Goal: Task Accomplishment & Management: Complete application form

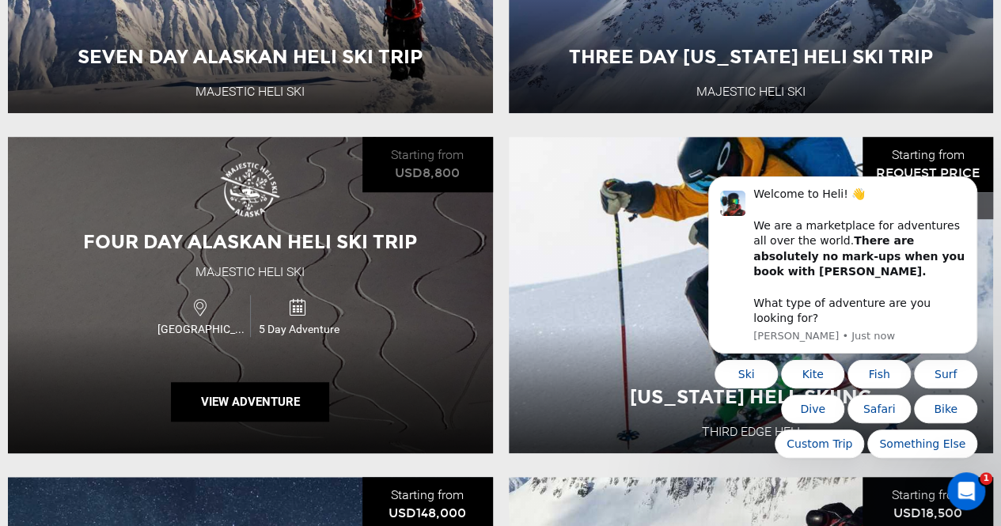
click at [416, 293] on div "Four Day Alaskan Heli Ski Trip Majestic Heli Ski [GEOGRAPHIC_DATA] 5 Day Advent…" at bounding box center [250, 295] width 485 height 317
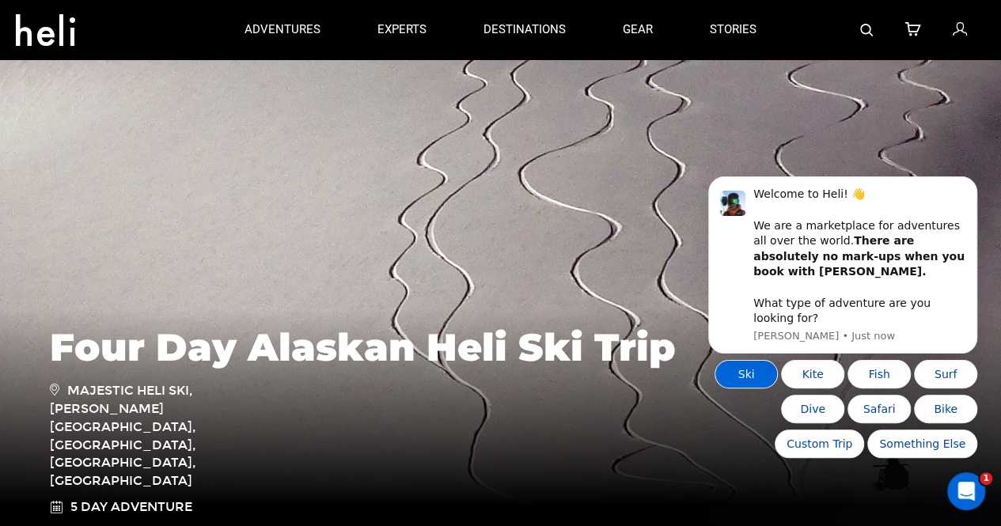
click at [769, 368] on button "Ski" at bounding box center [746, 374] width 63 height 28
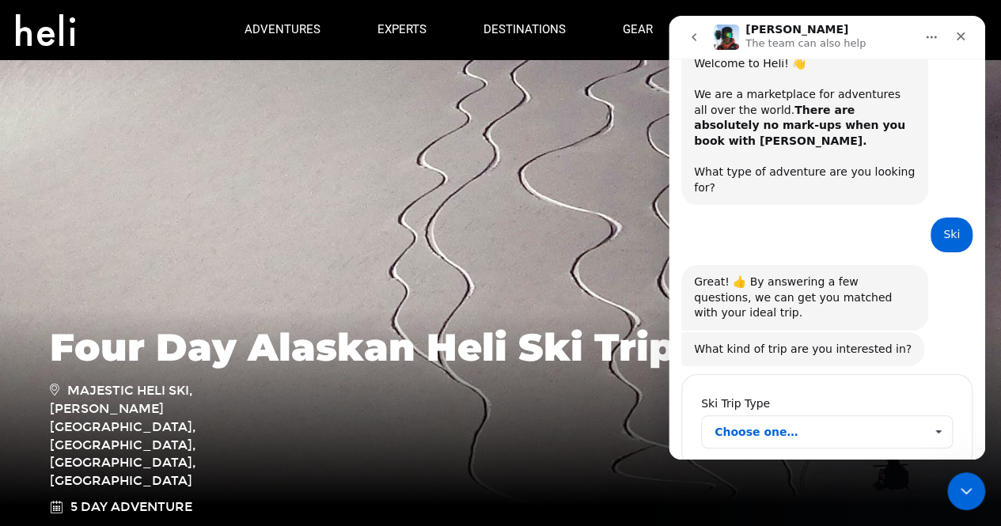
scroll to position [63, 0]
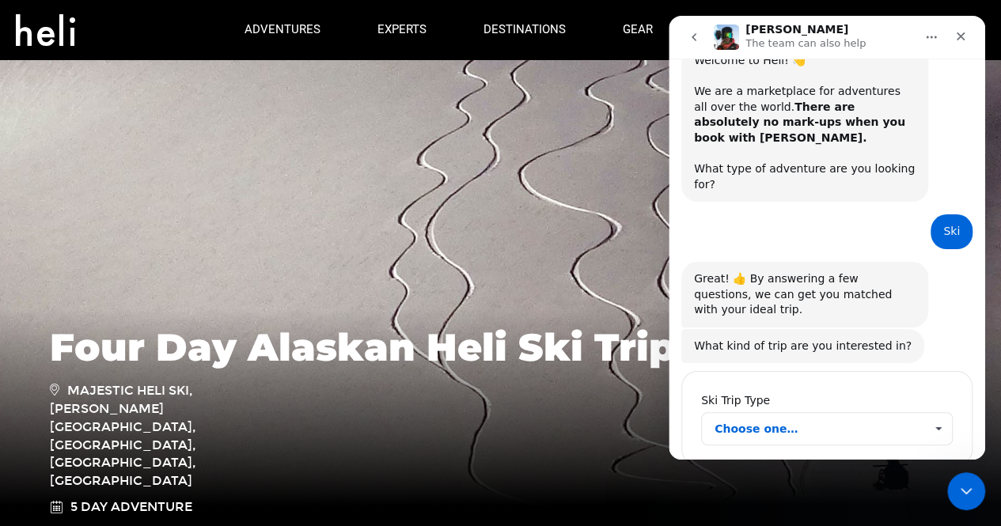
click at [777, 413] on span "Choose one…" at bounding box center [820, 429] width 210 height 32
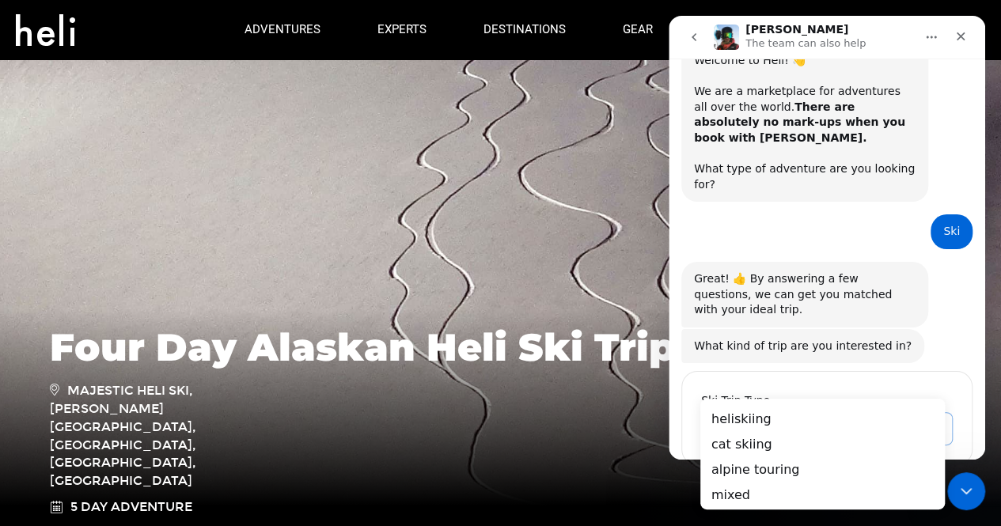
scroll to position [0, 0]
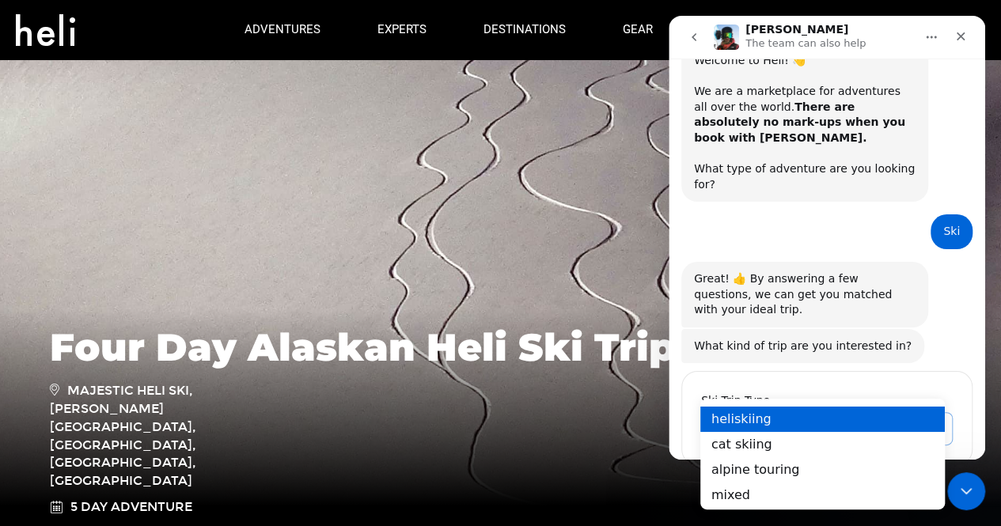
click at [757, 411] on div "heliskiing" at bounding box center [822, 418] width 245 height 25
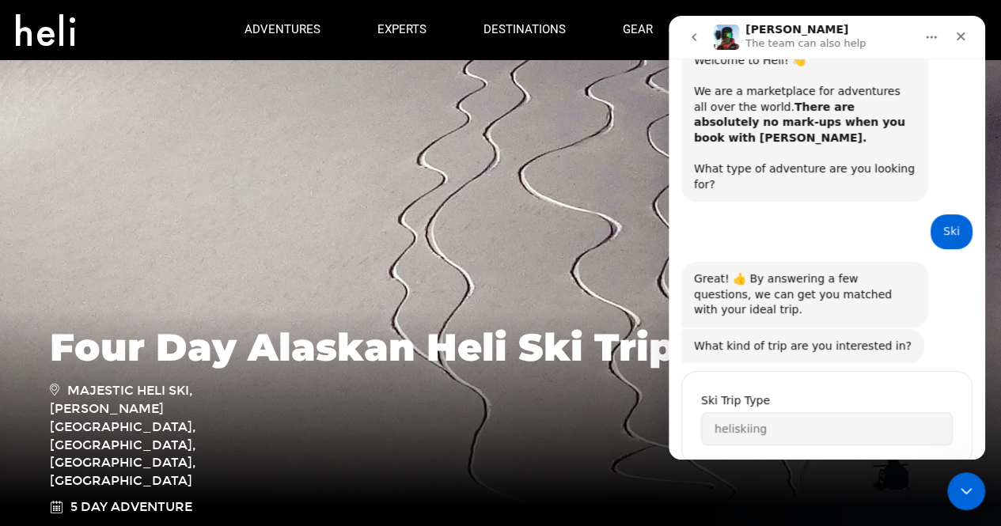
scroll to position [155, 0]
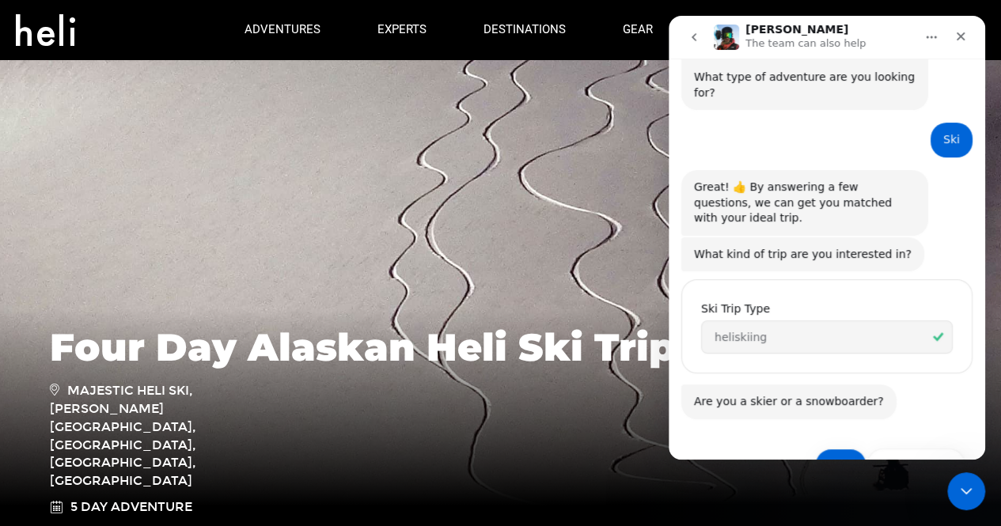
click at [837, 449] on button "Skier" at bounding box center [840, 465] width 51 height 32
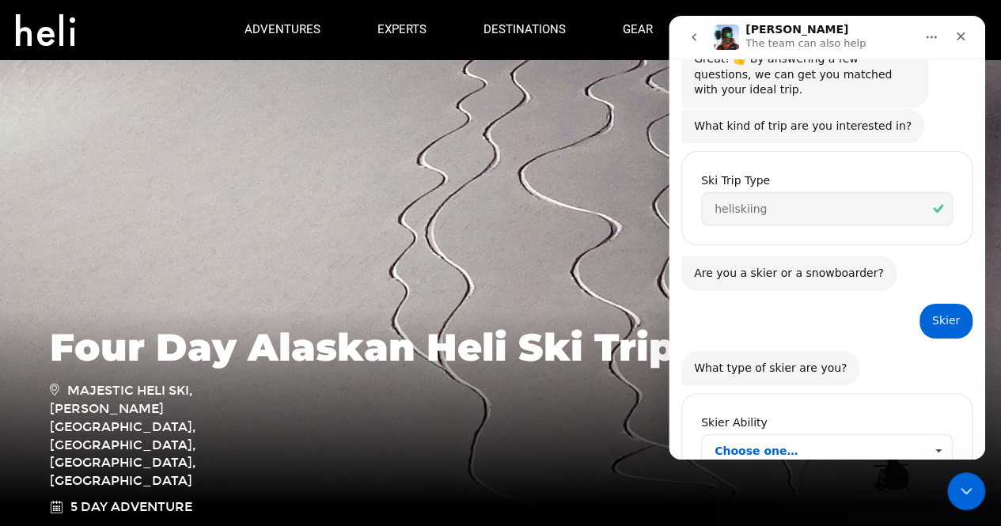
scroll to position [304, 0]
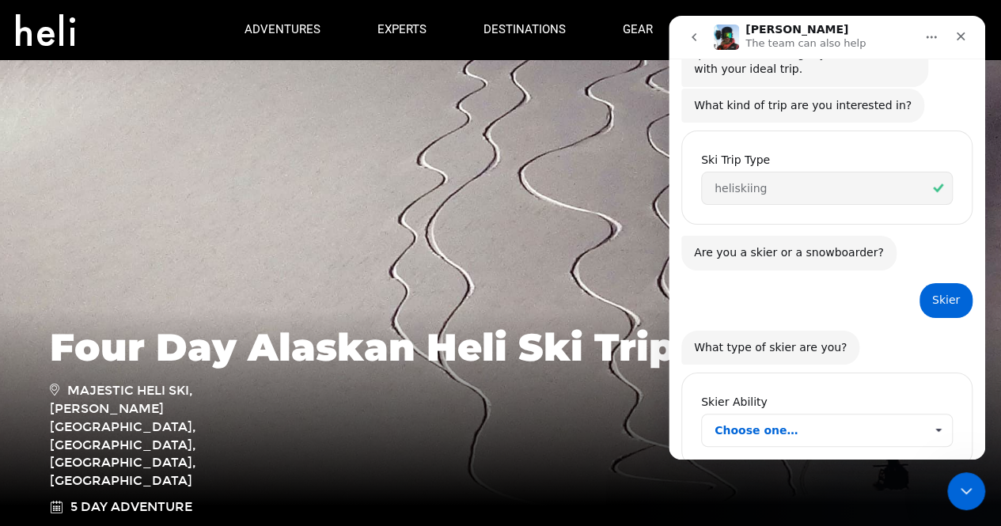
click at [825, 415] on span "Choose one…" at bounding box center [820, 431] width 210 height 32
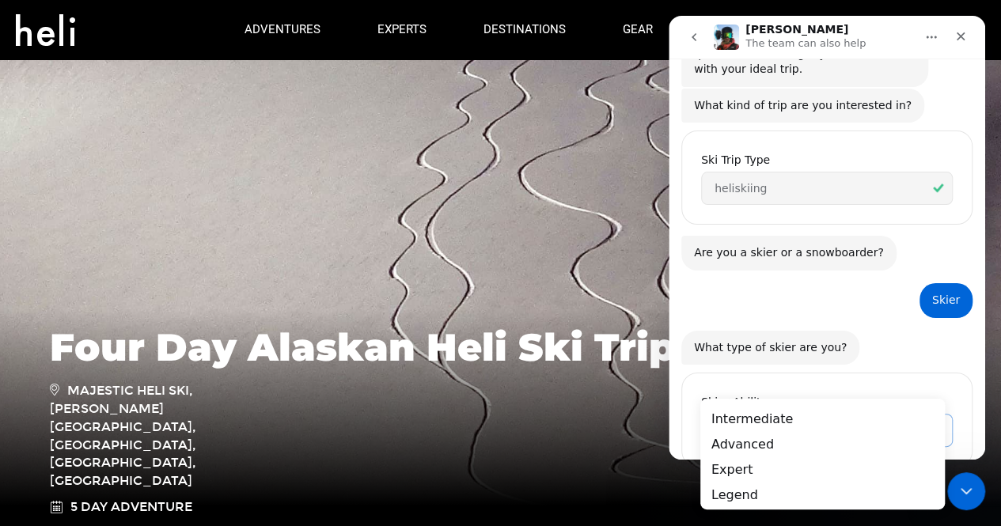
scroll to position [0, 0]
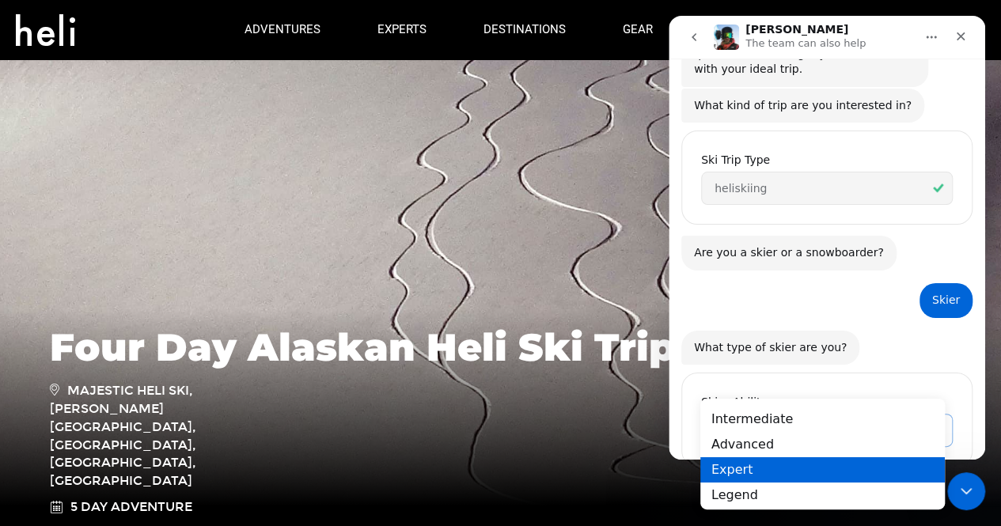
click at [765, 463] on div "Expert" at bounding box center [822, 469] width 245 height 25
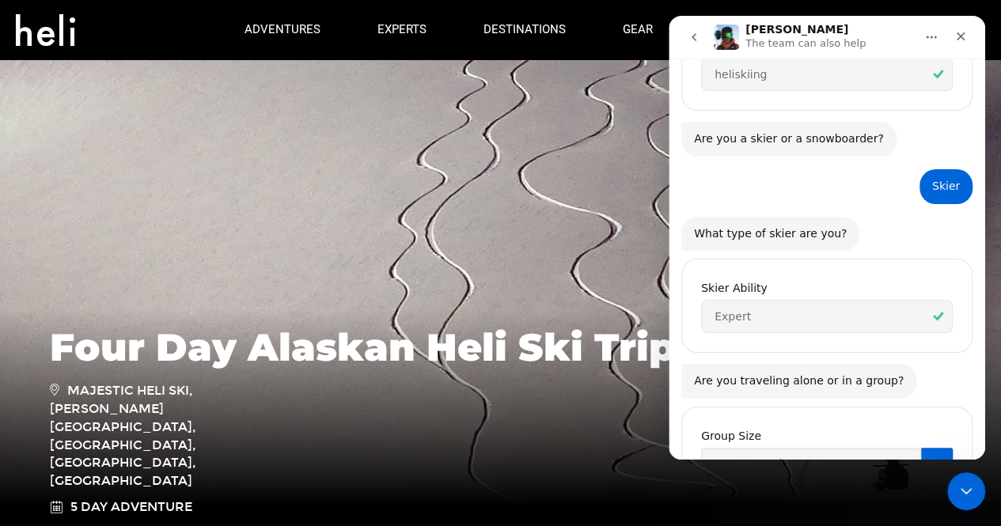
scroll to position [450, 0]
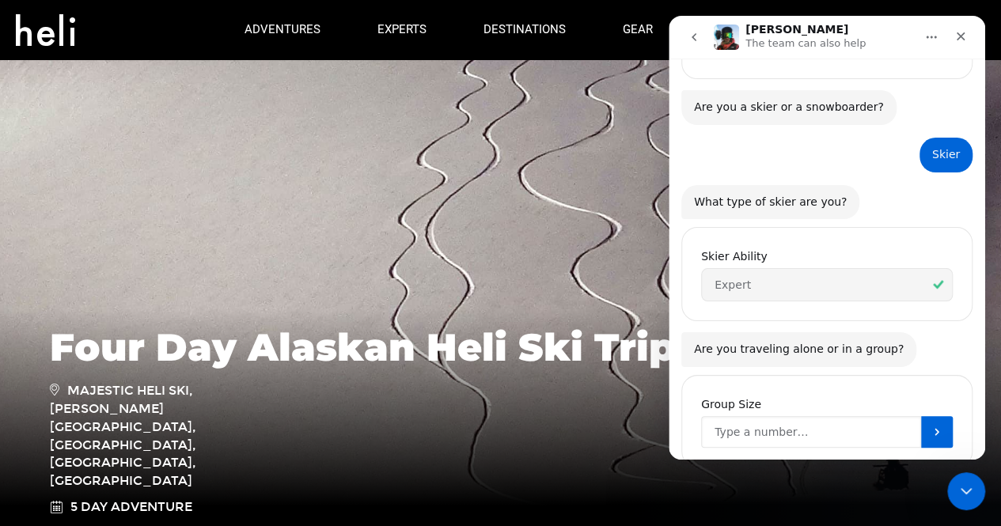
click at [773, 416] on input "Group Size" at bounding box center [811, 432] width 220 height 32
type input "3"
click at [943, 416] on button "Submit" at bounding box center [937, 432] width 32 height 32
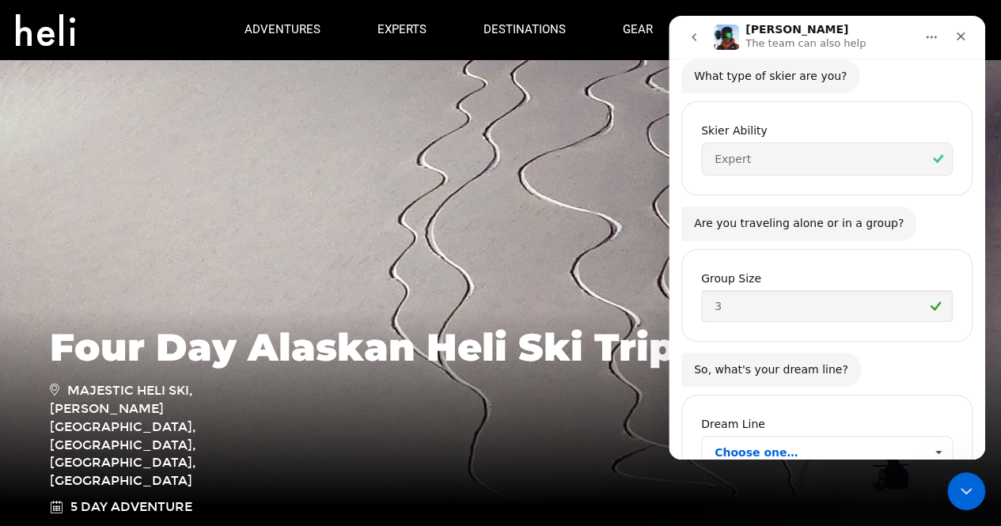
scroll to position [596, 0]
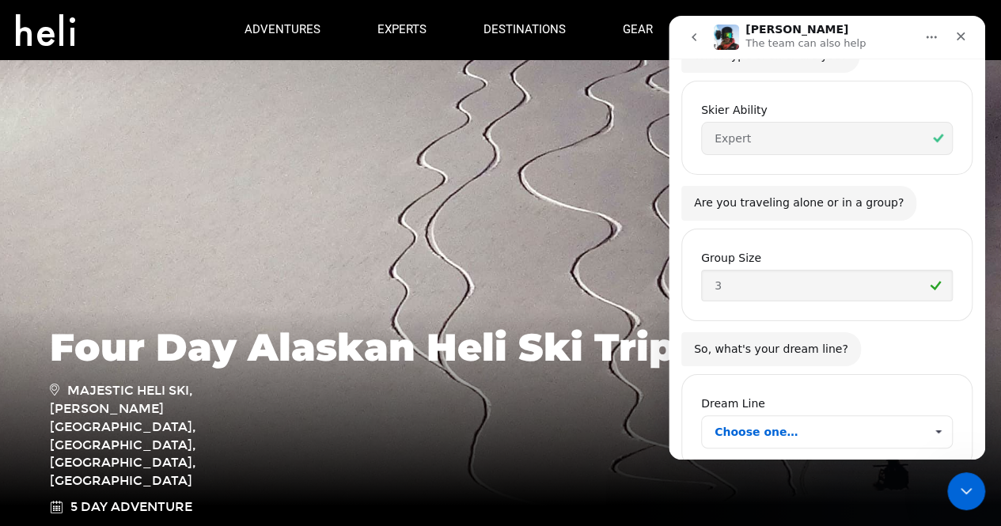
click at [915, 416] on span "Choose one…" at bounding box center [820, 432] width 210 height 32
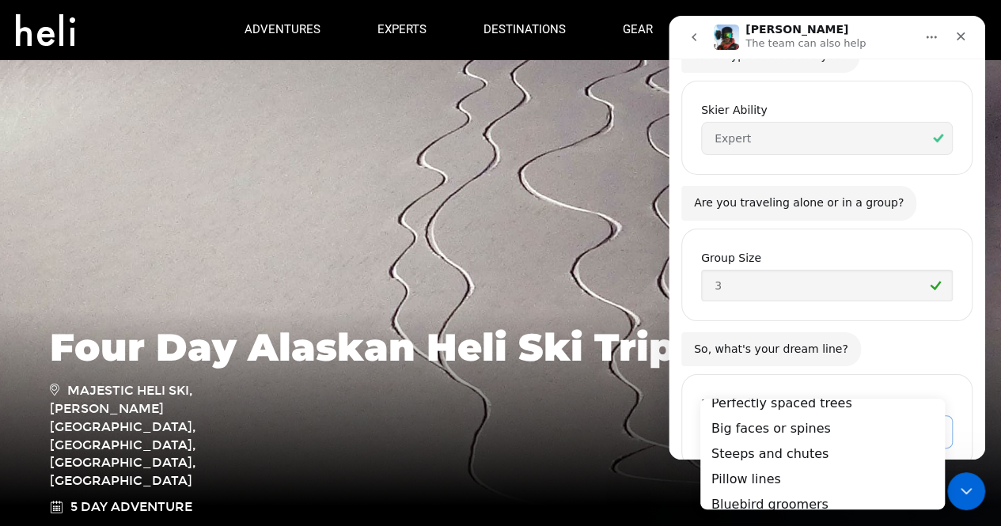
scroll to position [38, 0]
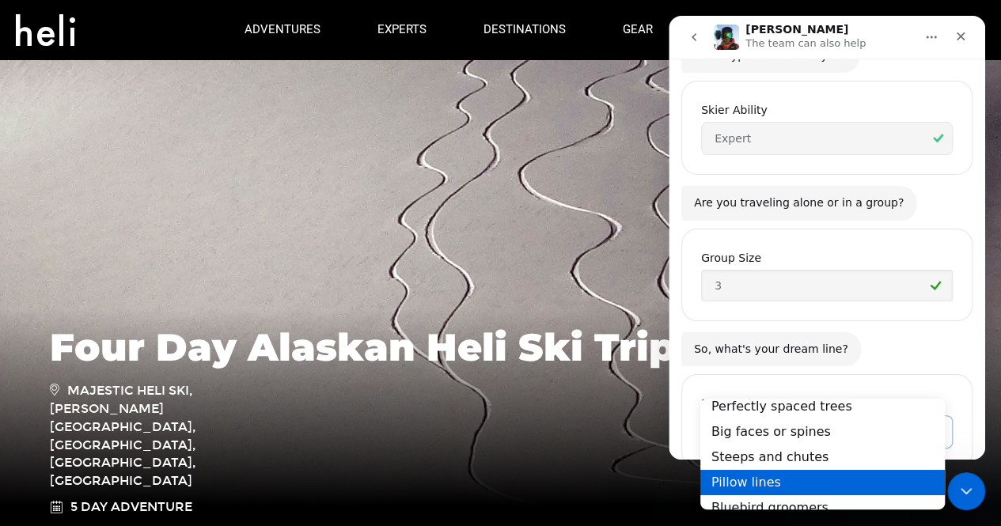
click at [850, 492] on div "Pillow lines" at bounding box center [822, 481] width 245 height 25
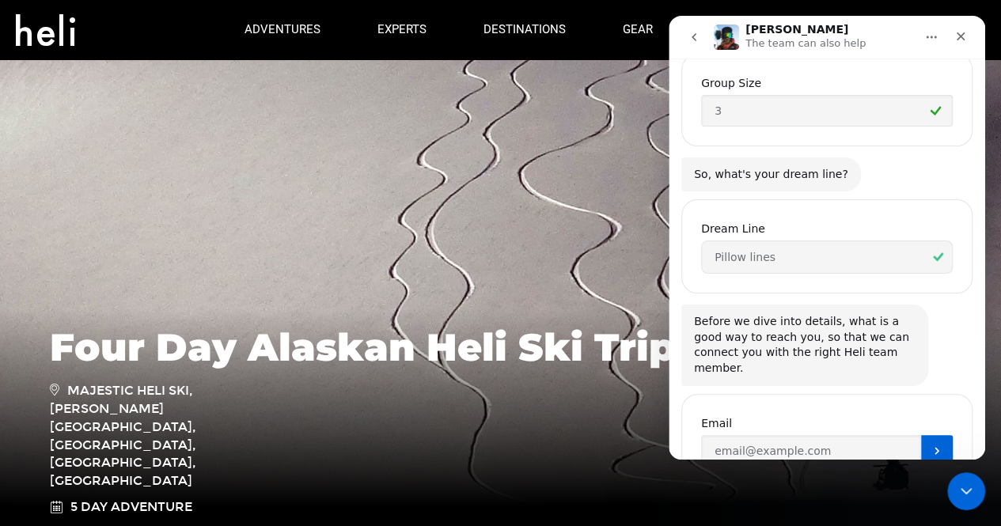
scroll to position [772, 0]
click at [791, 434] on input "Enter your email" at bounding box center [811, 450] width 220 height 32
type input "[EMAIL_ADDRESS][DOMAIN_NAME]"
click at [931, 443] on icon "Submit" at bounding box center [937, 449] width 13 height 13
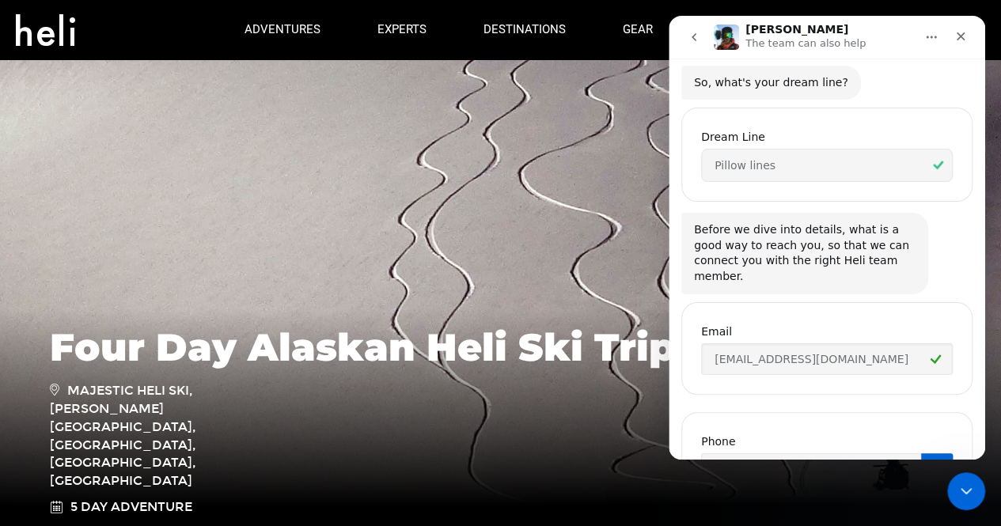
scroll to position [882, 0]
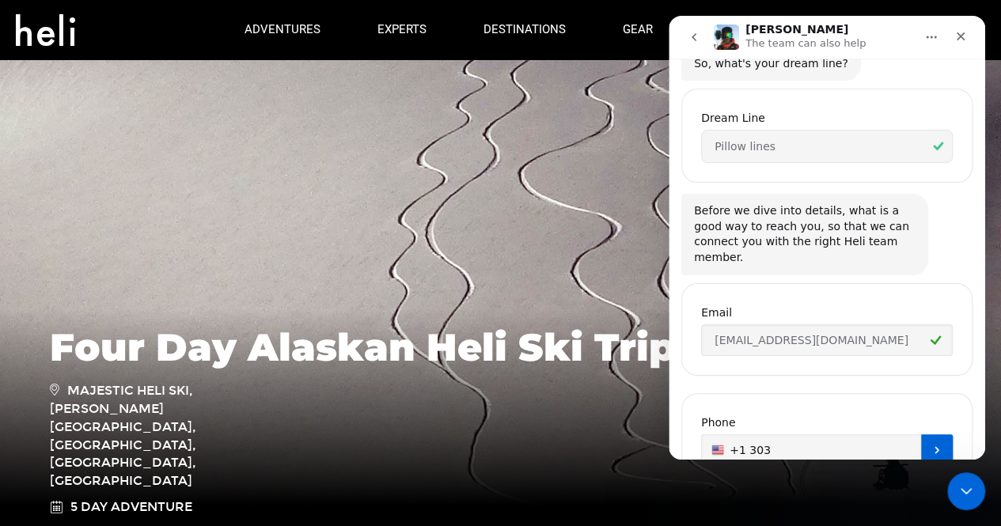
type input "[PHONE_NUMBER]"
click at [935, 444] on icon "Submit" at bounding box center [937, 450] width 13 height 13
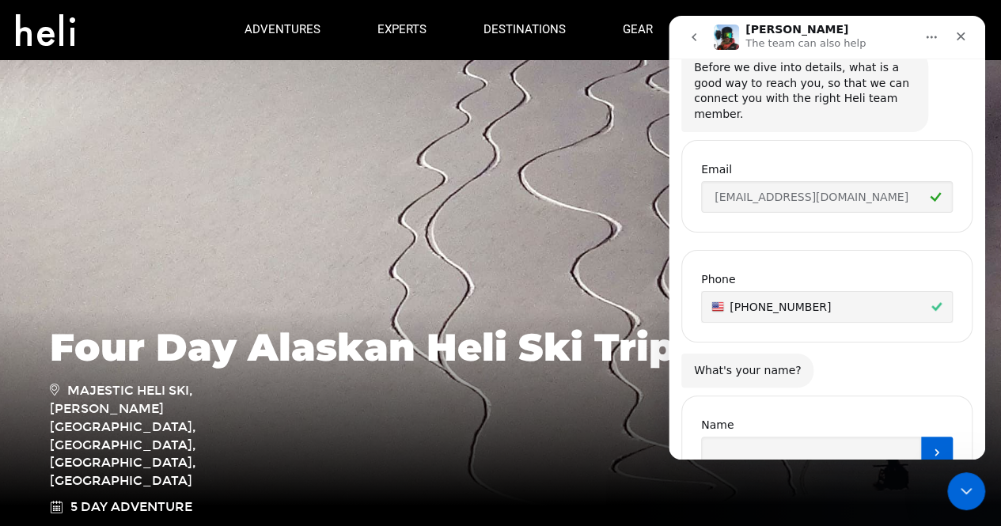
scroll to position [1027, 0]
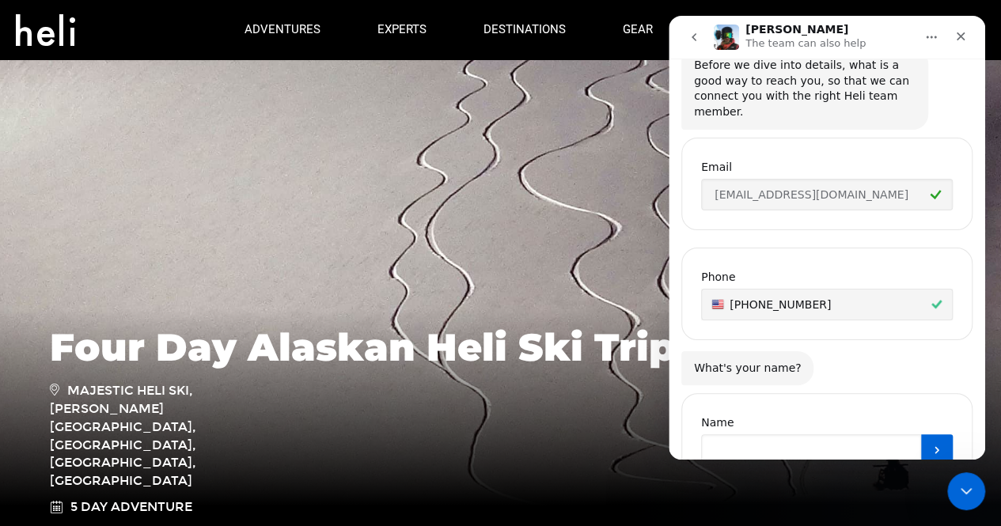
click at [861, 434] on input "Name" at bounding box center [811, 450] width 220 height 32
type input "[DEMOGRAPHIC_DATA][PERSON_NAME]"
click at [925, 434] on button "Submit" at bounding box center [937, 450] width 32 height 32
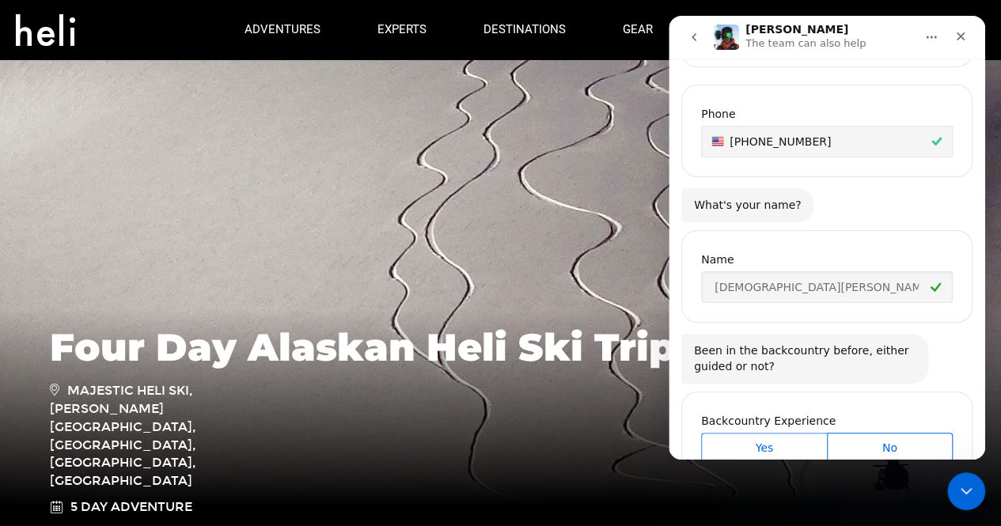
scroll to position [1193, 0]
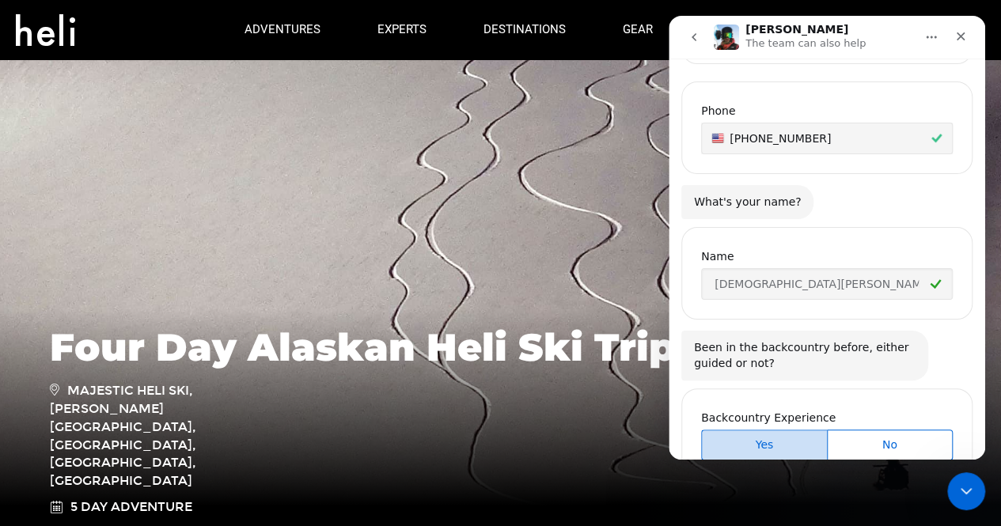
click at [772, 437] on span "Yes" at bounding box center [765, 445] width 122 height 17
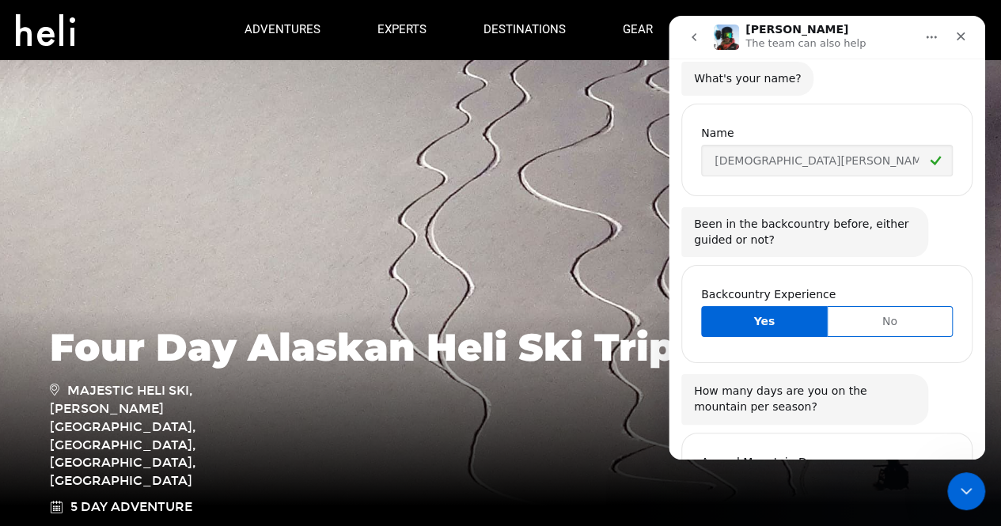
scroll to position [1355, 0]
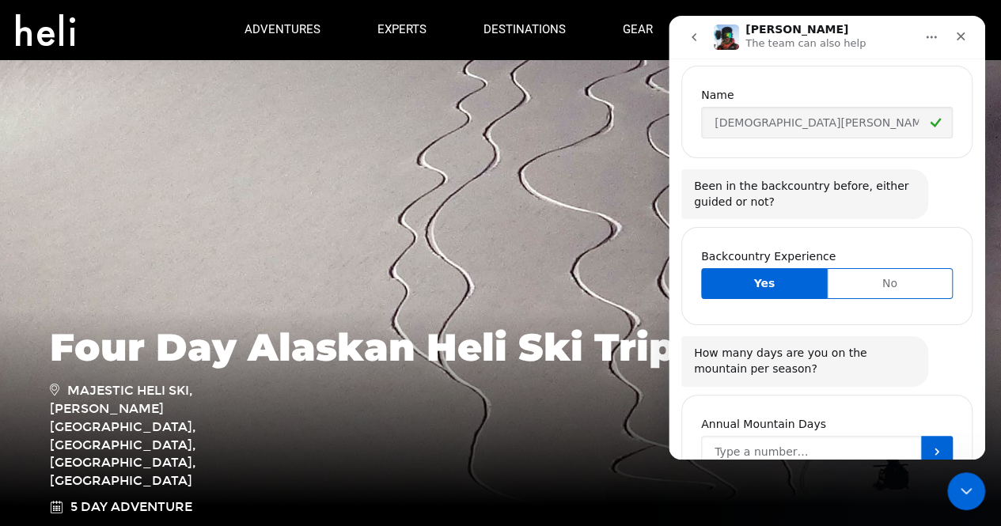
click at [800, 436] on input "Annual Mountain Days" at bounding box center [811, 452] width 220 height 32
type input "15"
click at [924, 436] on button "Submit" at bounding box center [937, 452] width 32 height 32
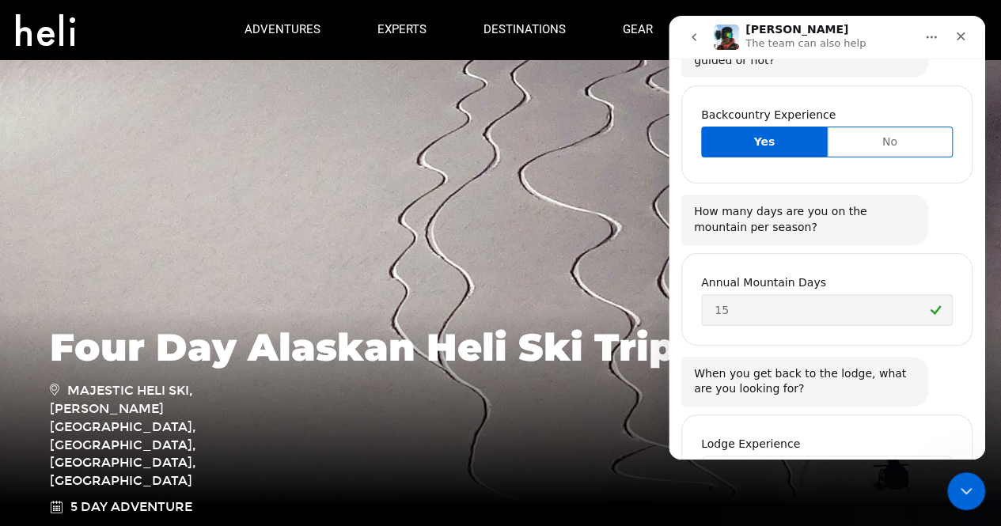
scroll to position [1517, 0]
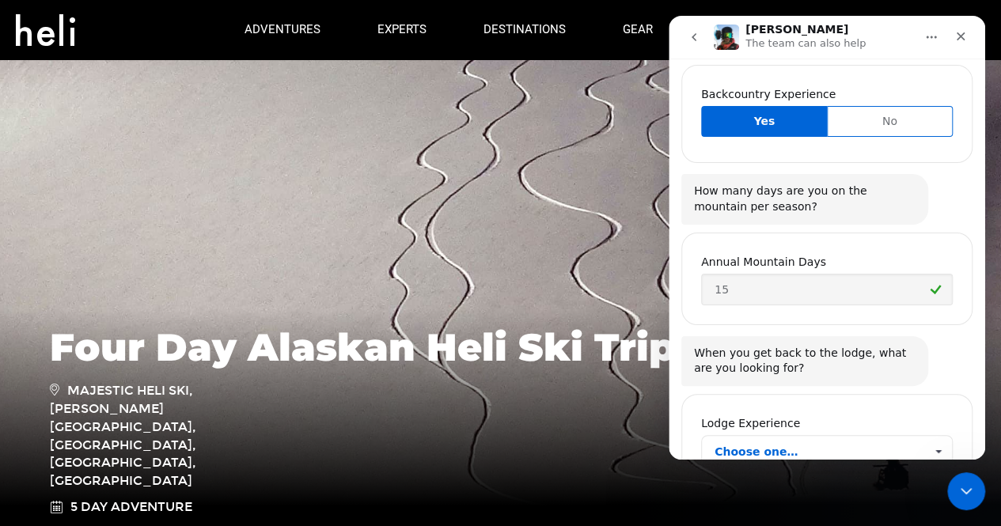
click at [901, 436] on span "Choose one…" at bounding box center [820, 452] width 210 height 32
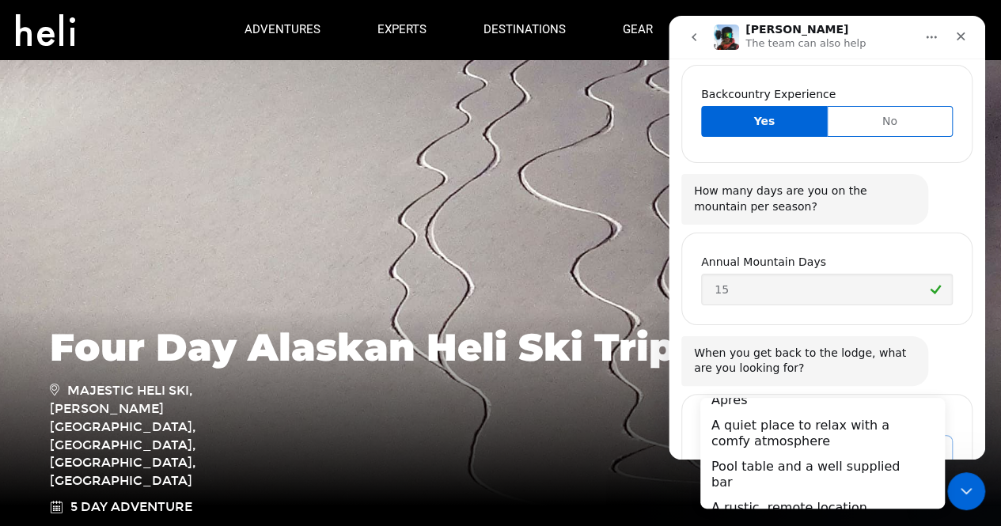
scroll to position [46, 0]
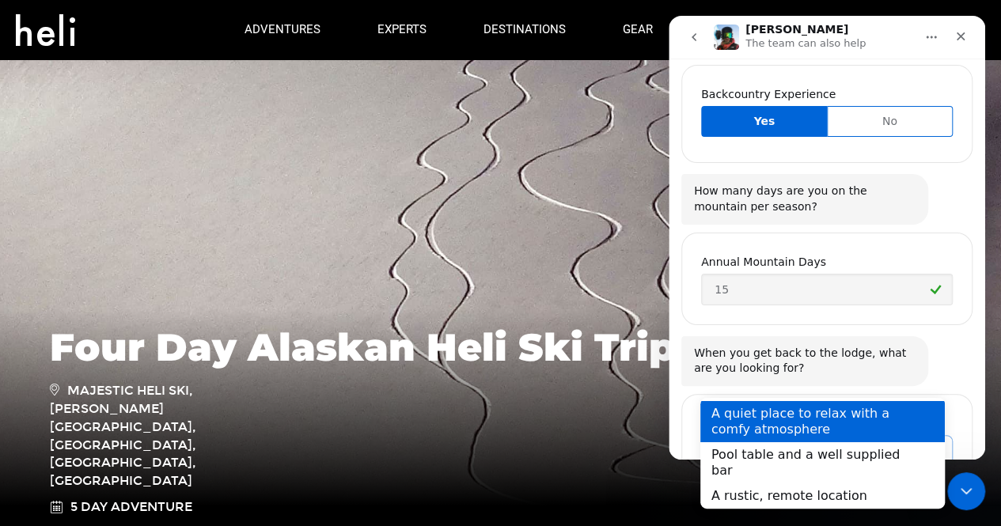
click at [868, 435] on div "A quiet place to relax with a comfy atmosphere" at bounding box center [822, 421] width 245 height 41
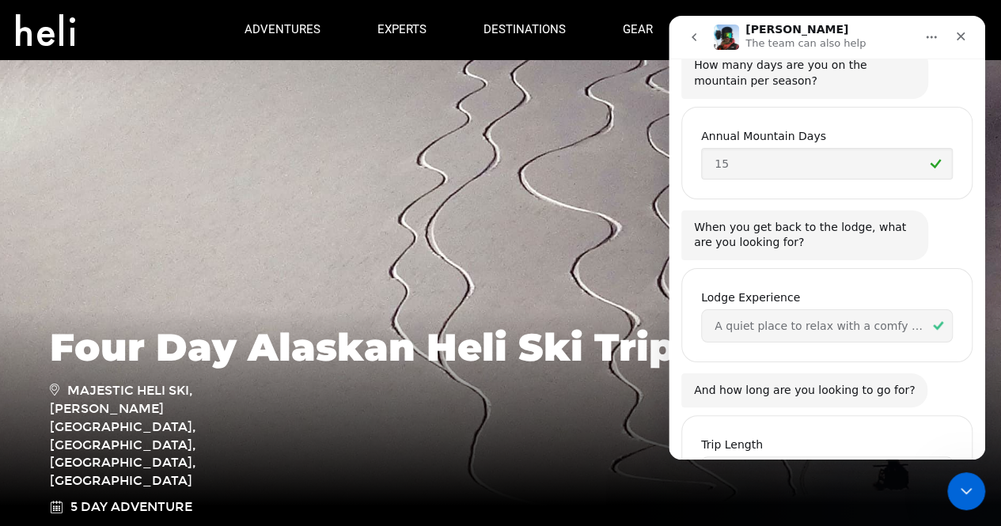
scroll to position [1664, 0]
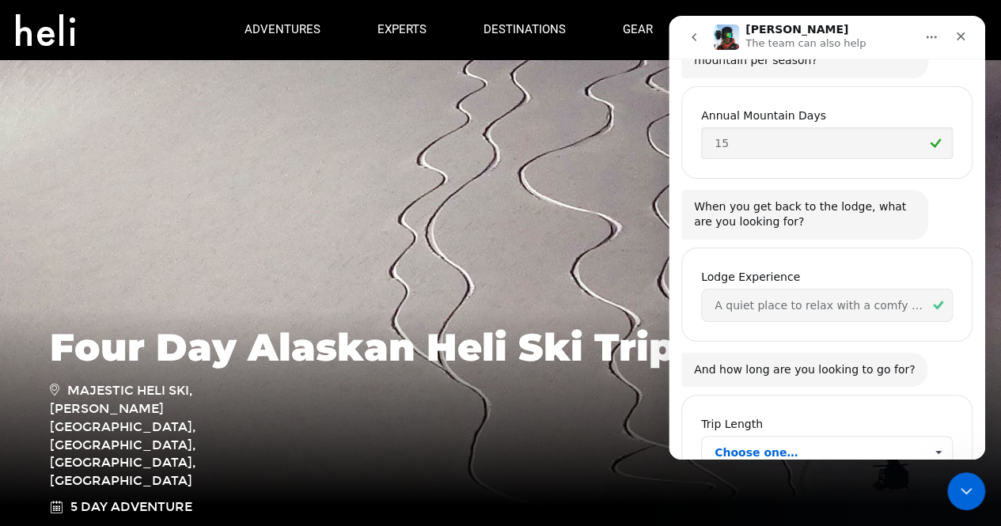
click at [859, 437] on span "Choose one…" at bounding box center [820, 453] width 210 height 32
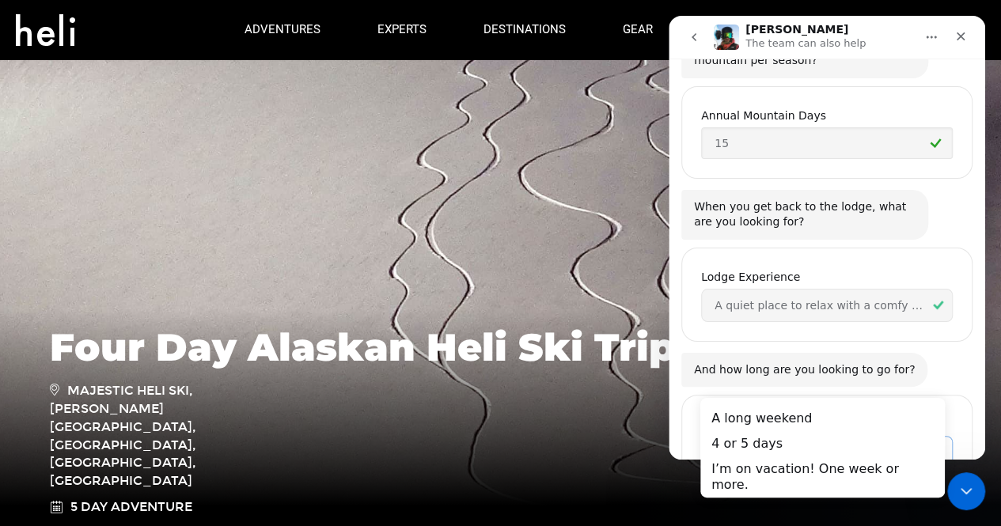
scroll to position [0, 0]
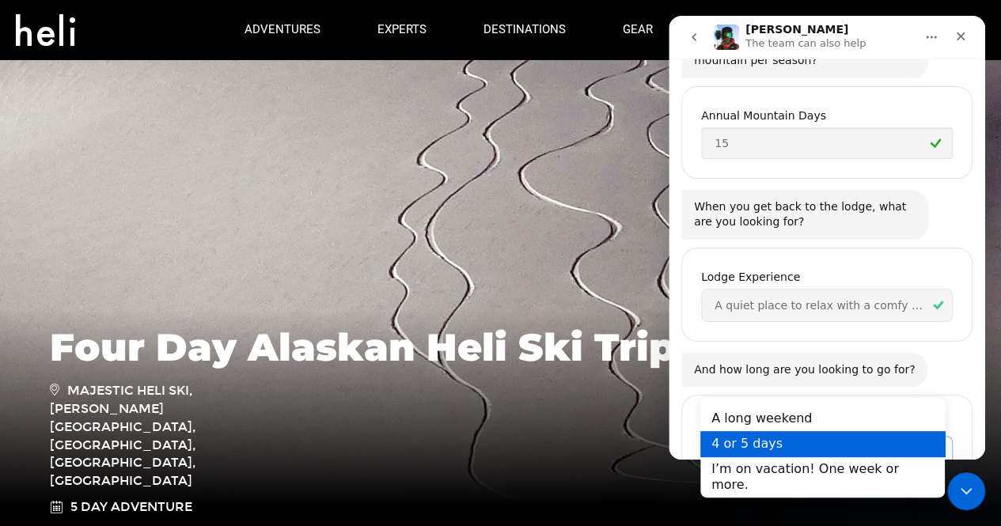
click at [828, 441] on div "4 or 5 days" at bounding box center [822, 443] width 245 height 25
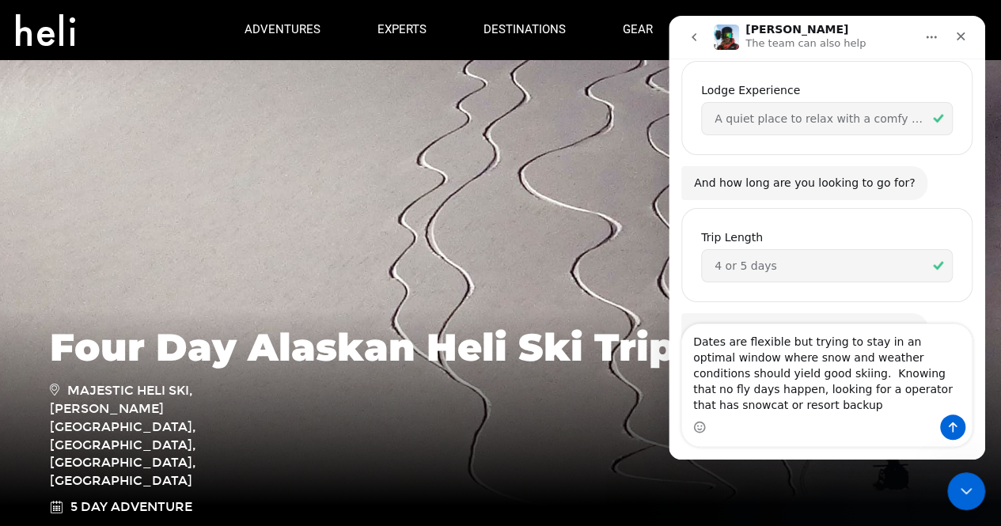
scroll to position [1866, 0]
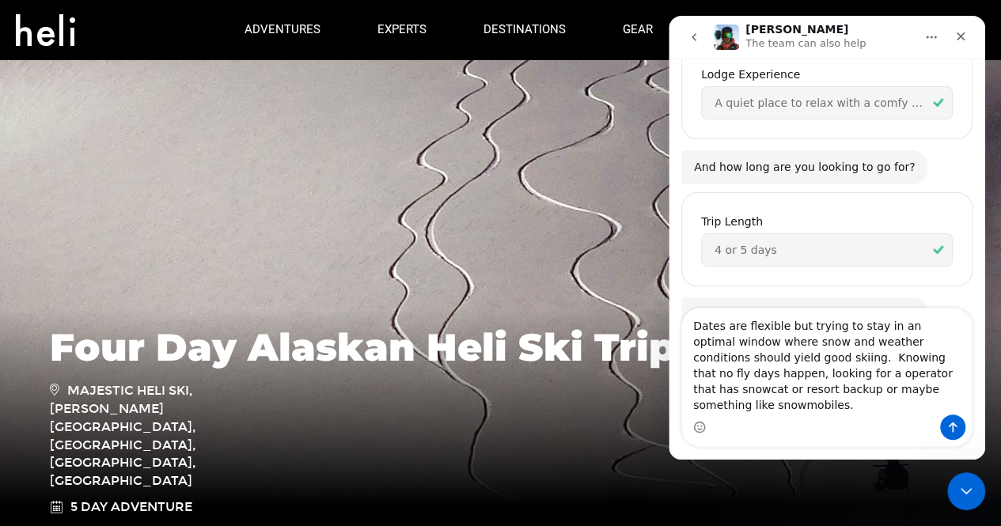
type textarea "Dates are flexible but trying to stay in an optimal window where snow and weath…"
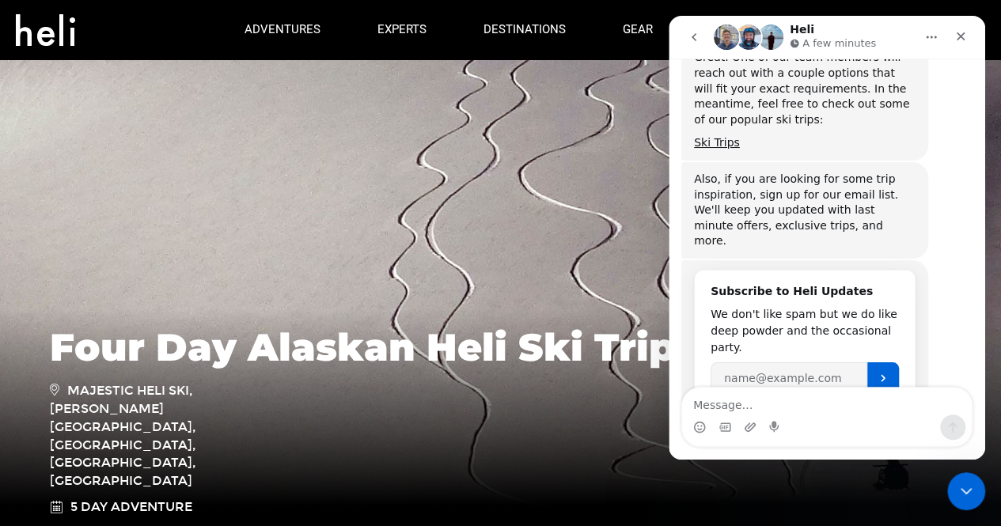
scroll to position [2344, 0]
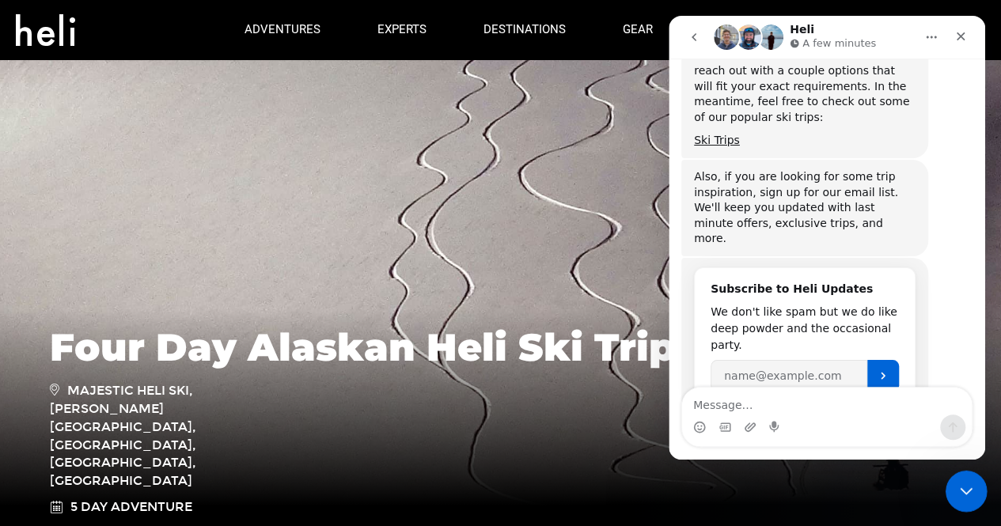
click at [966, 473] on div "Close Intercom Messenger" at bounding box center [964, 489] width 38 height 38
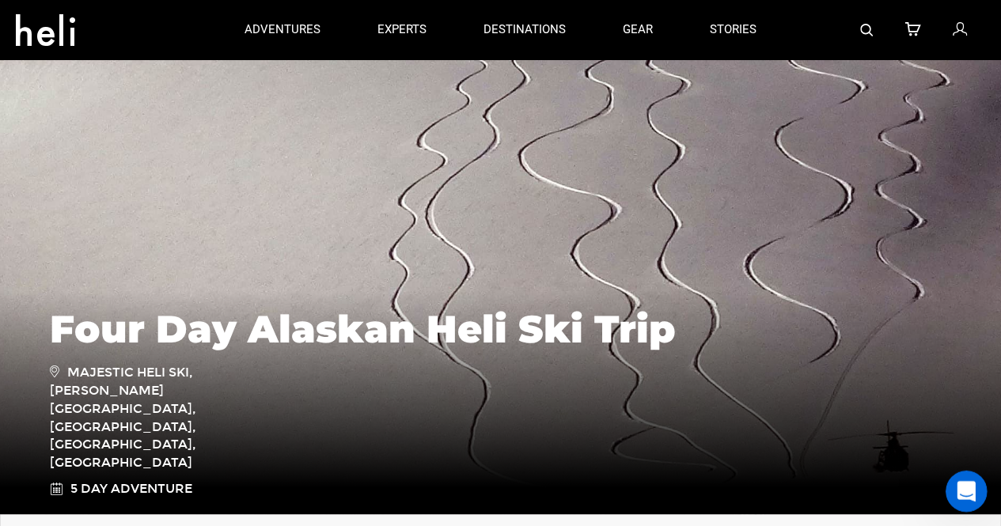
scroll to position [0, 0]
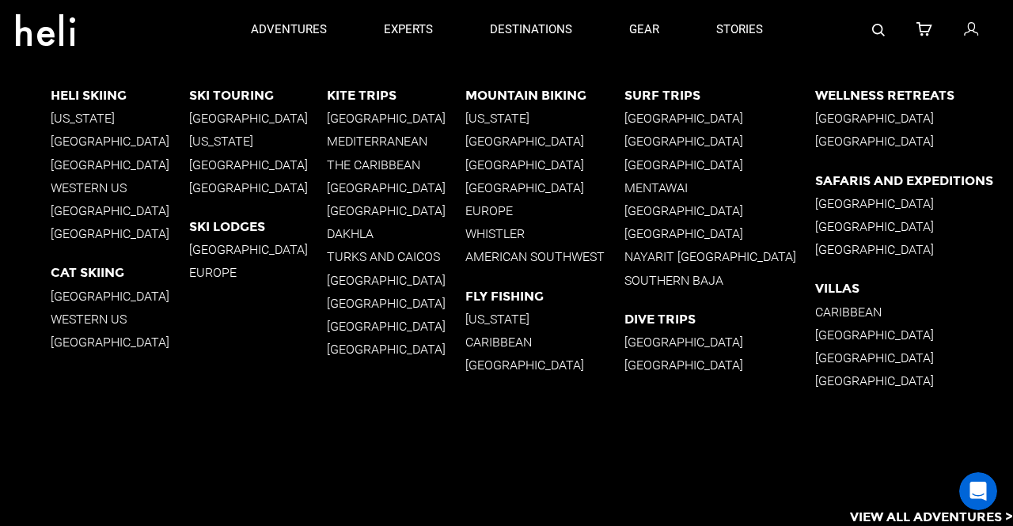
click at [89, 115] on p "[US_STATE]" at bounding box center [120, 118] width 138 height 15
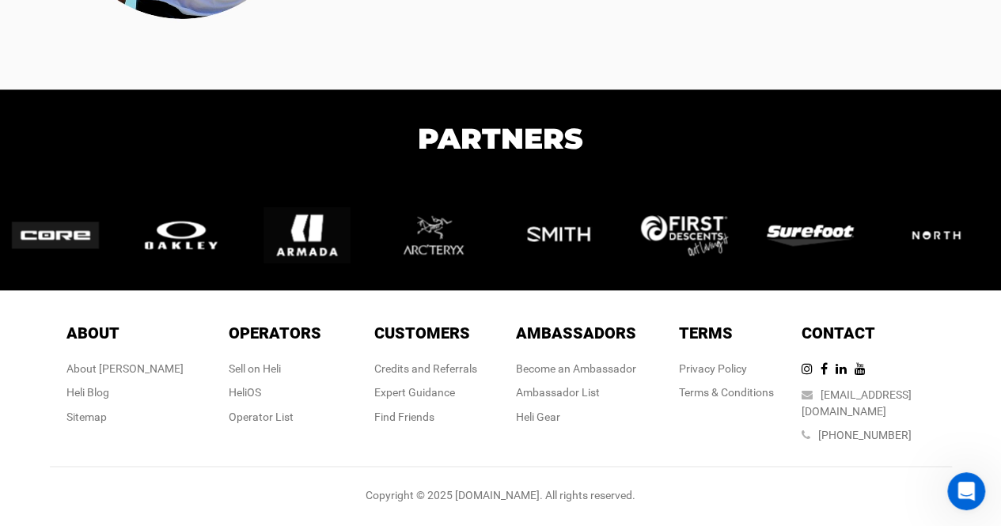
scroll to position [4559, 0]
click at [256, 424] on div "Operator List" at bounding box center [275, 416] width 93 height 16
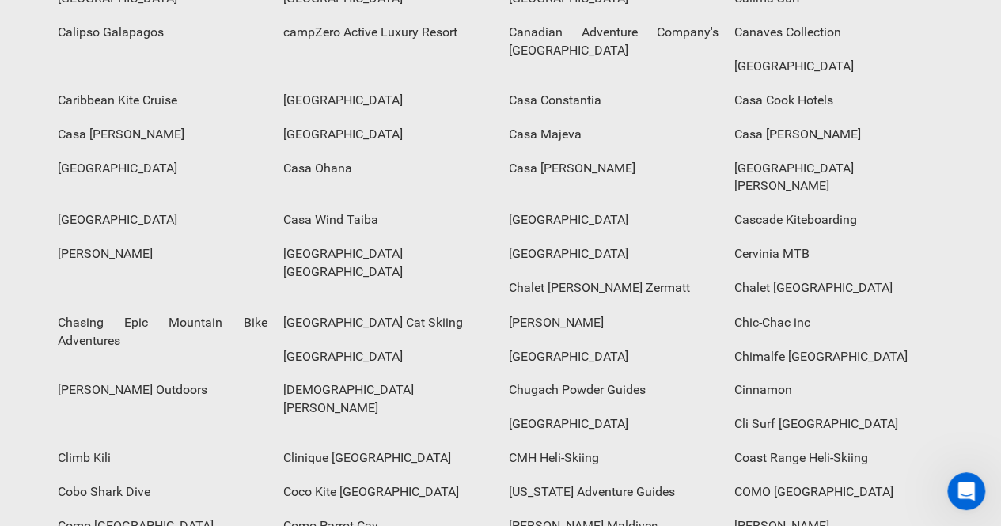
scroll to position [1266, 0]
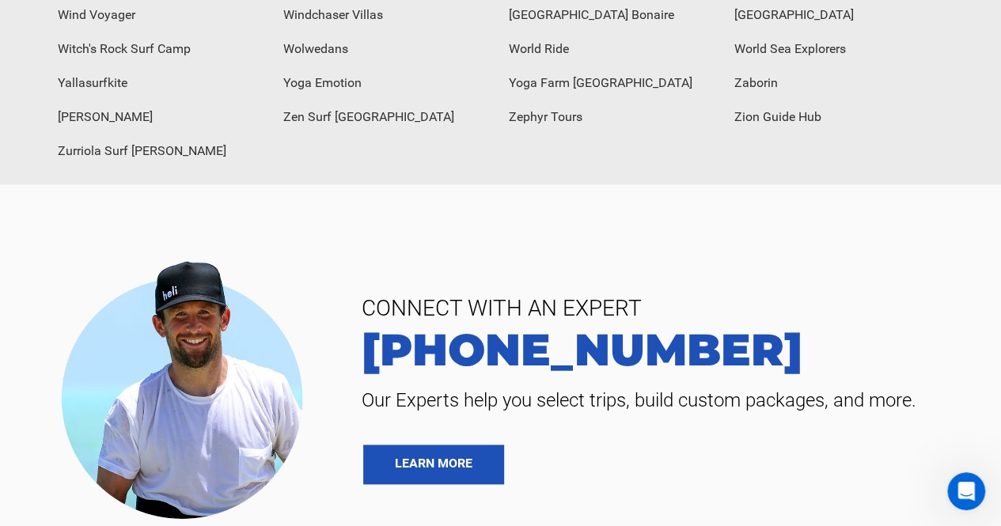
scroll to position [6888, 0]
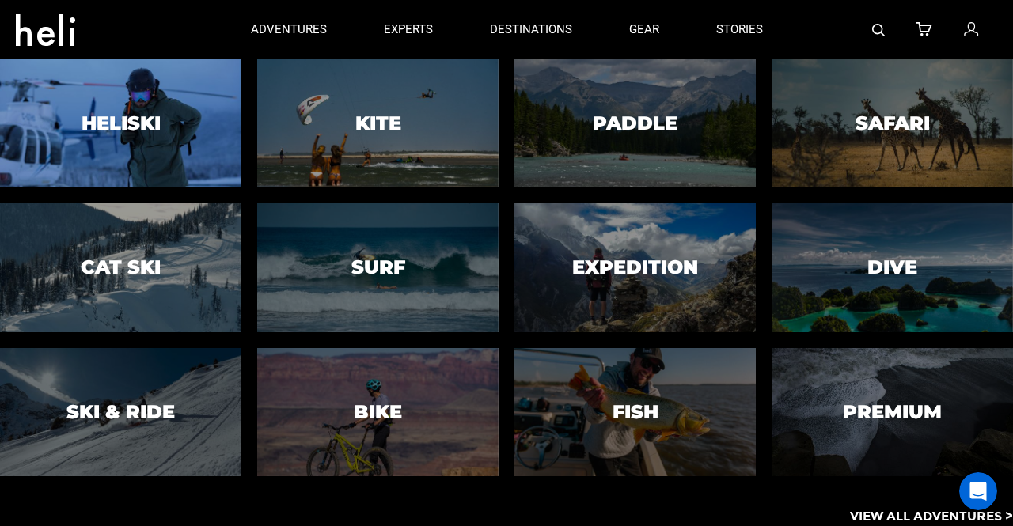
click at [170, 132] on div at bounding box center [121, 123] width 246 height 131
